Goal: Task Accomplishment & Management: Complete application form

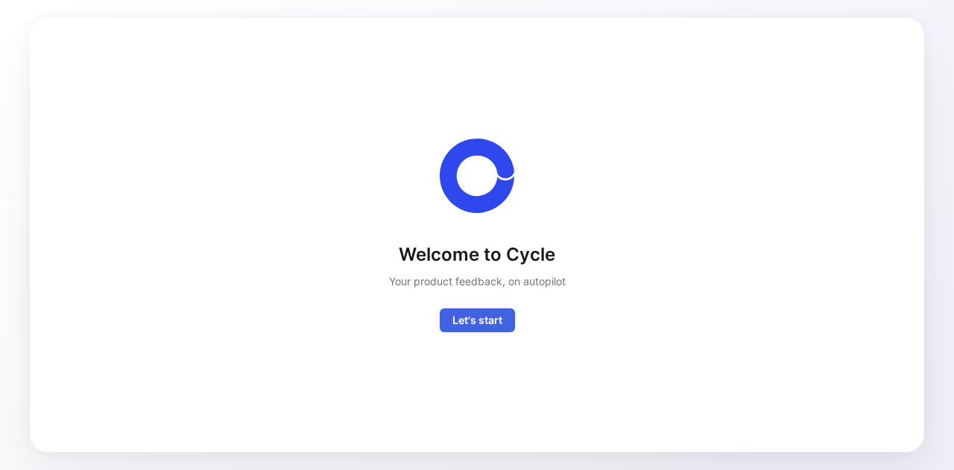
click at [494, 327] on span "Let's start" at bounding box center [477, 321] width 50 height 18
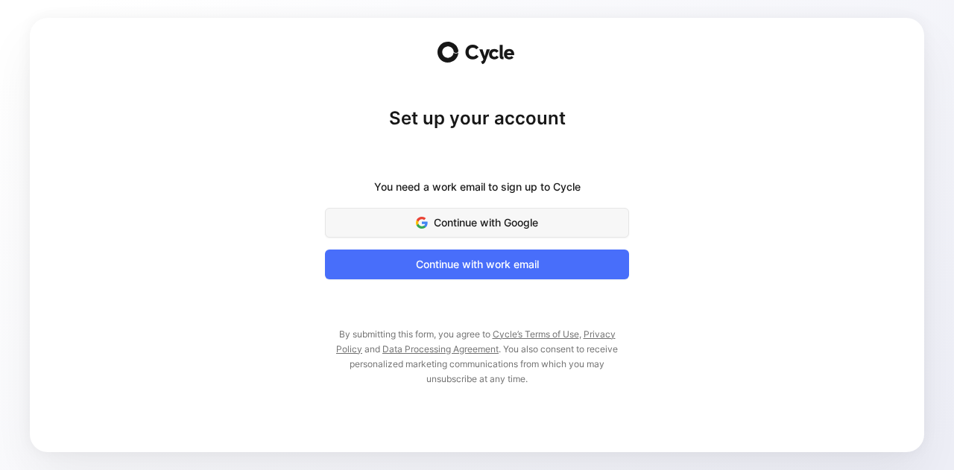
click at [570, 235] on button "Continue with Google" at bounding box center [477, 223] width 304 height 30
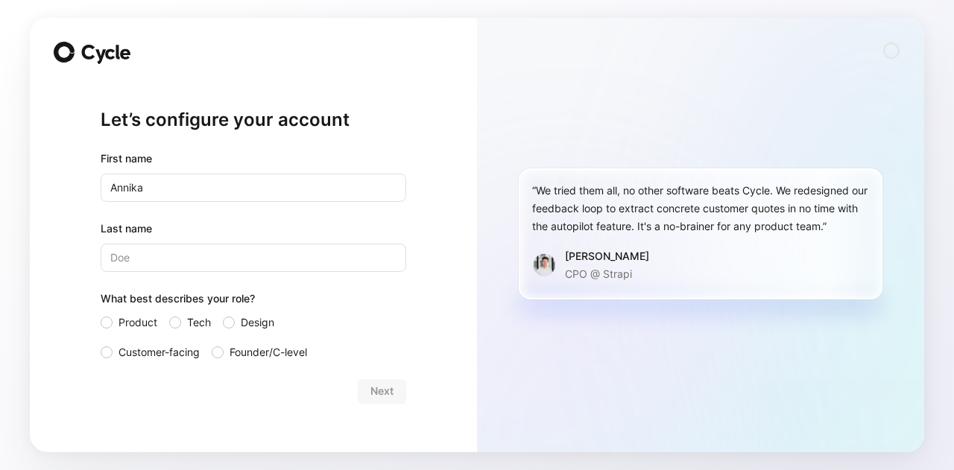
type input "Annika"
type input "[PERSON_NAME]"
click at [139, 319] on span "Product" at bounding box center [138, 323] width 39 height 18
click at [101, 314] on input "Product" at bounding box center [101, 314] width 0 height 0
click at [392, 388] on span "Next" at bounding box center [381, 391] width 23 height 18
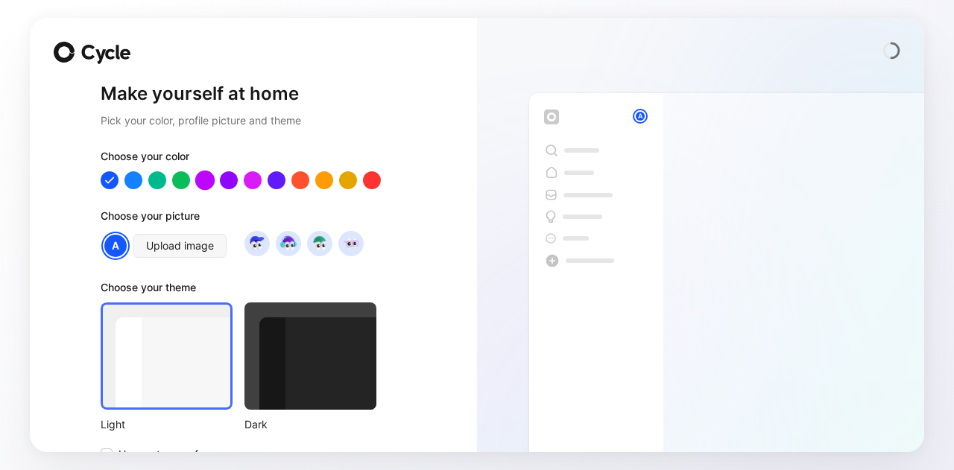
click at [199, 177] on div at bounding box center [204, 180] width 19 height 19
click at [133, 180] on div at bounding box center [133, 180] width 19 height 19
click at [343, 243] on img at bounding box center [351, 243] width 20 height 20
click at [312, 356] on div at bounding box center [310, 356] width 132 height 107
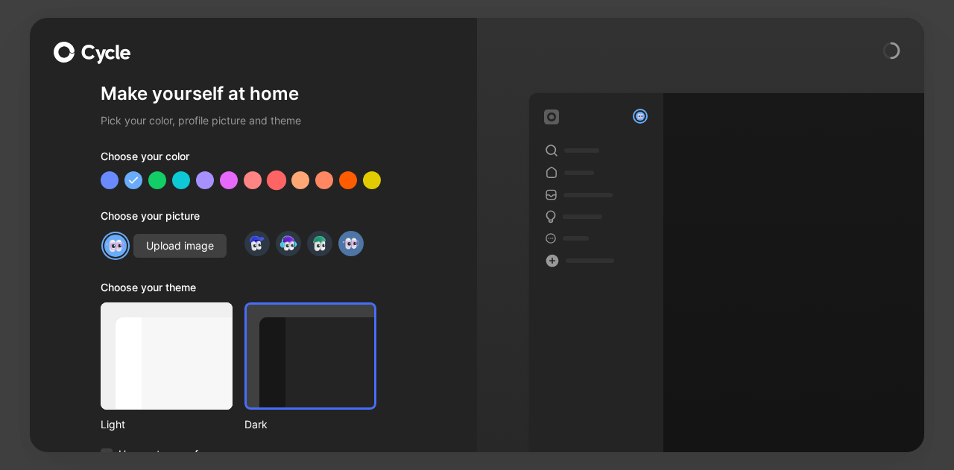
click at [267, 174] on div at bounding box center [276, 180] width 19 height 19
click at [249, 184] on div at bounding box center [252, 180] width 19 height 19
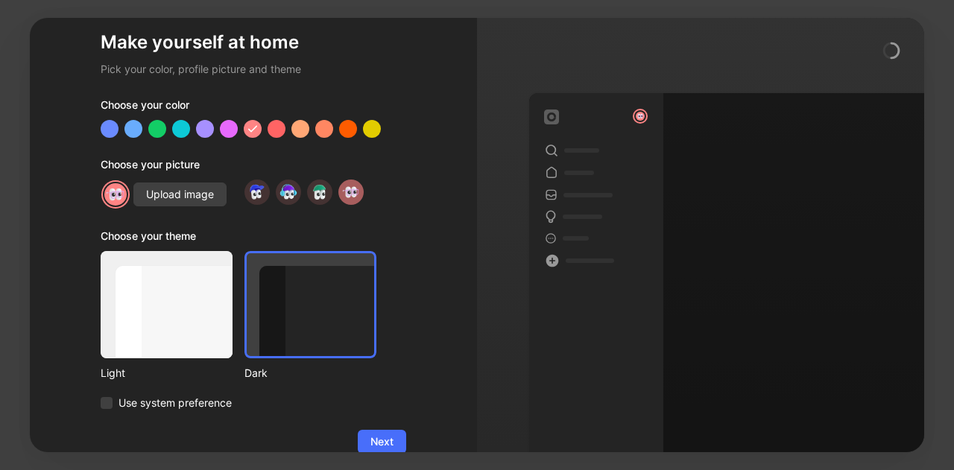
scroll to position [76, 0]
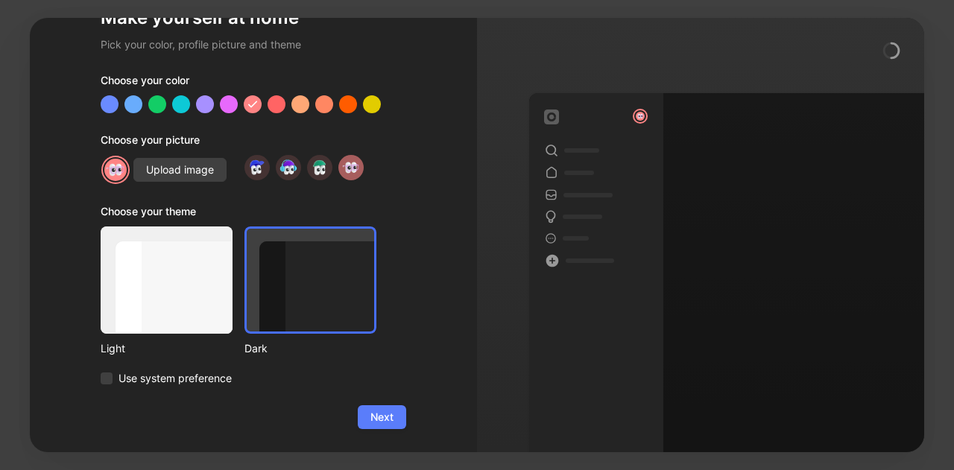
click at [370, 420] on span "Next" at bounding box center [381, 417] width 23 height 18
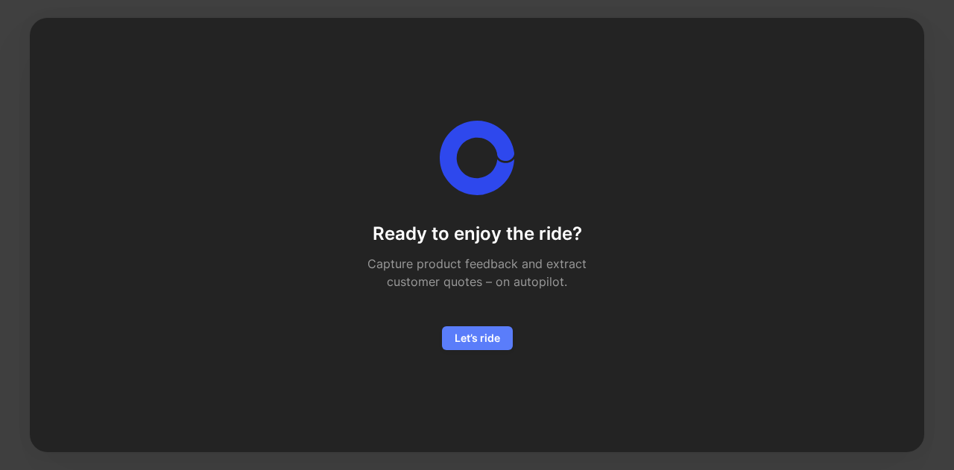
click at [483, 337] on span "Let’s ride" at bounding box center [477, 338] width 45 height 18
